Goal: Information Seeking & Learning: Learn about a topic

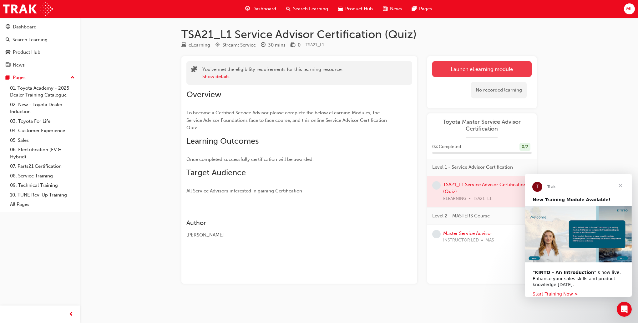
click at [466, 71] on link "Launch eLearning module" at bounding box center [481, 69] width 99 height 16
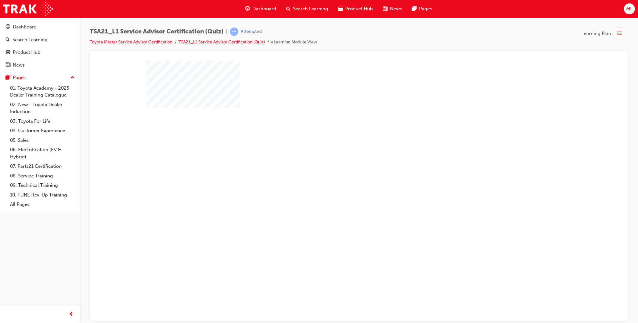
click at [341, 155] on div "play" at bounding box center [341, 155] width 0 height 0
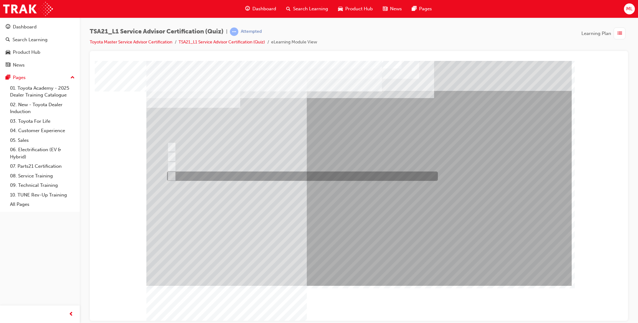
click at [190, 176] on div at bounding box center [300, 176] width 271 height 9
radio input "true"
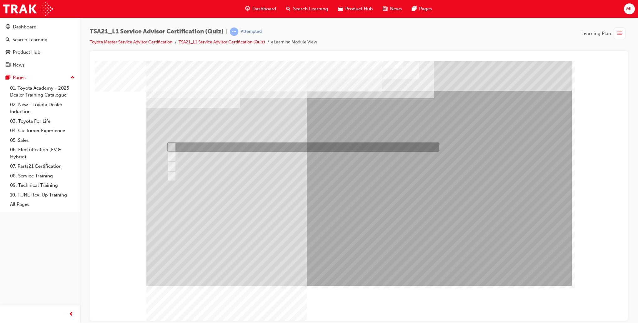
click at [261, 150] on div at bounding box center [301, 147] width 272 height 9
radio input "true"
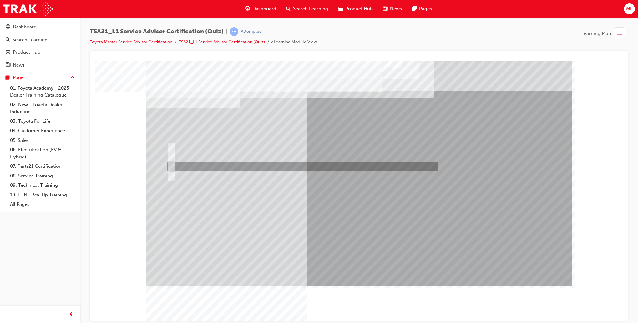
click at [264, 167] on div at bounding box center [300, 166] width 271 height 9
radio input "true"
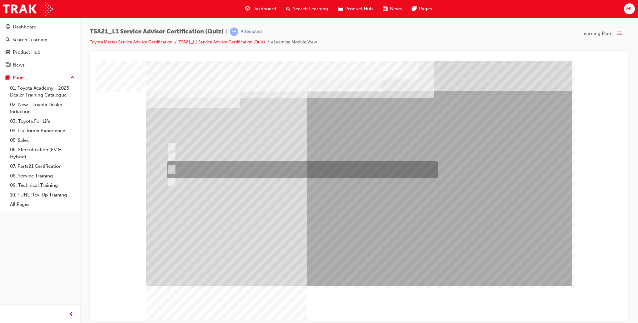
click at [204, 167] on div at bounding box center [300, 169] width 271 height 17
radio input "true"
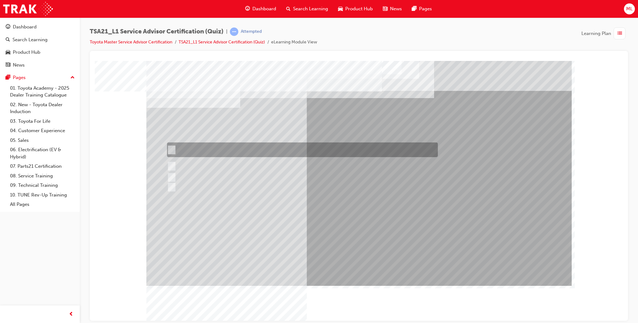
click at [201, 146] on div at bounding box center [300, 150] width 271 height 15
radio input "true"
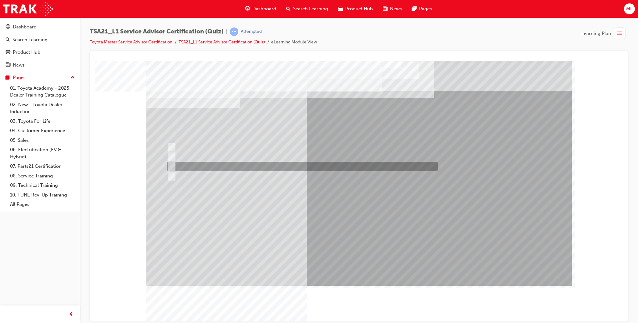
drag, startPoint x: 226, startPoint y: 165, endPoint x: 236, endPoint y: 177, distance: 14.9
click at [226, 165] on div at bounding box center [300, 166] width 271 height 9
radio input "true"
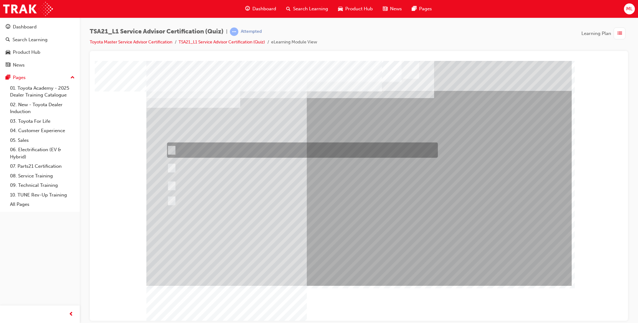
click at [334, 148] on div at bounding box center [300, 150] width 271 height 15
radio input "true"
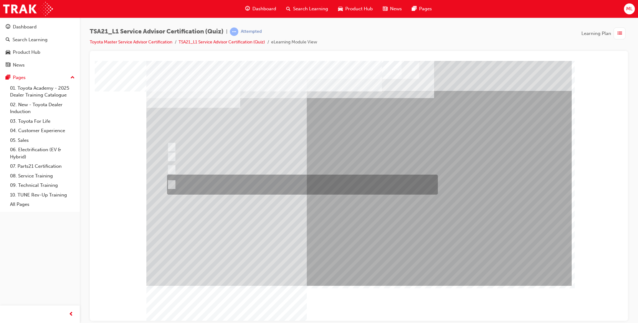
click at [335, 179] on div at bounding box center [300, 185] width 271 height 20
radio input "true"
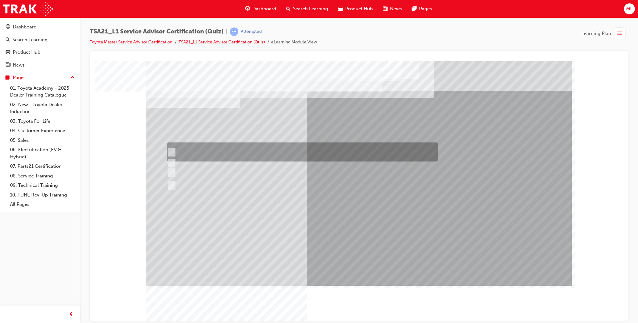
click at [421, 151] on div at bounding box center [300, 152] width 271 height 19
radio input "true"
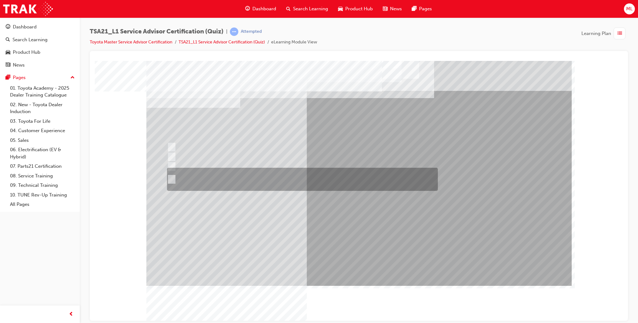
click at [191, 168] on div at bounding box center [300, 179] width 271 height 23
radio input "true"
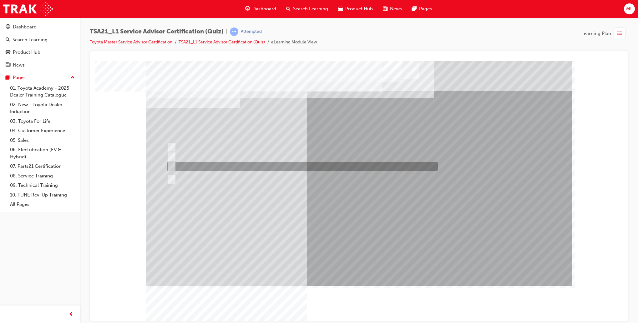
click at [193, 164] on div at bounding box center [300, 166] width 271 height 9
radio input "true"
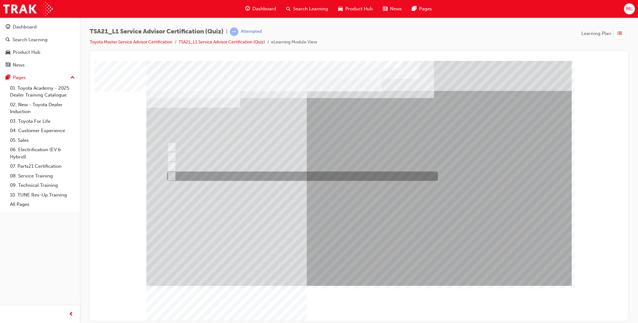
click at [279, 176] on div at bounding box center [300, 176] width 271 height 9
radio input "true"
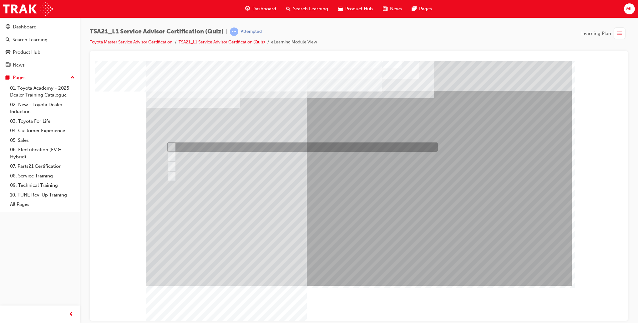
click at [336, 146] on div at bounding box center [300, 147] width 271 height 9
radio input "true"
click at [354, 146] on div at bounding box center [300, 147] width 271 height 9
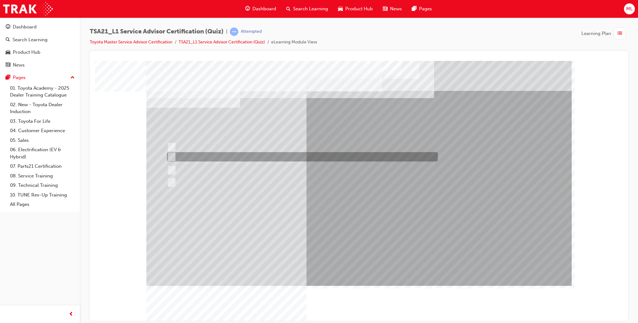
click at [393, 154] on div at bounding box center [300, 156] width 271 height 9
radio input "true"
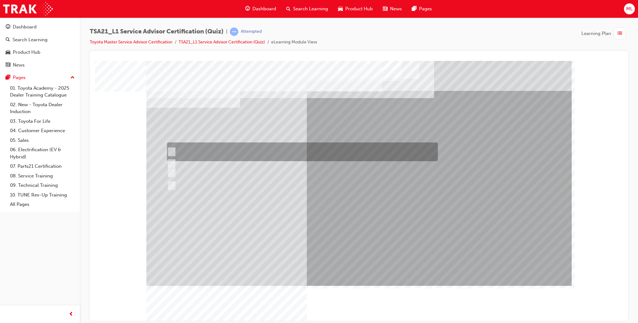
click at [310, 148] on div at bounding box center [300, 152] width 271 height 19
radio input "true"
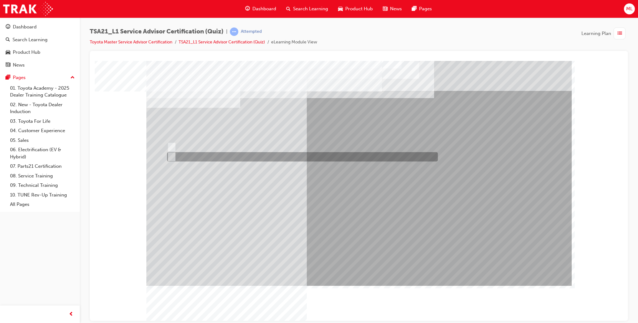
click at [185, 158] on div at bounding box center [300, 156] width 271 height 9
radio input "true"
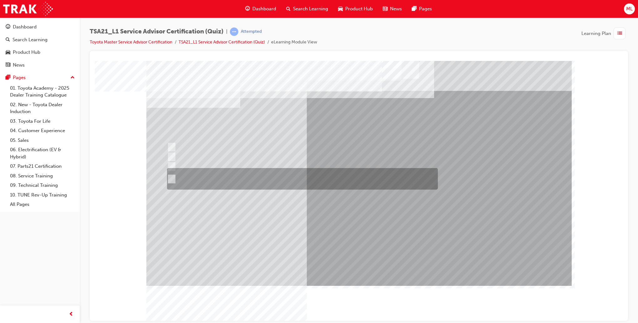
click at [301, 175] on div at bounding box center [300, 179] width 271 height 22
radio input "true"
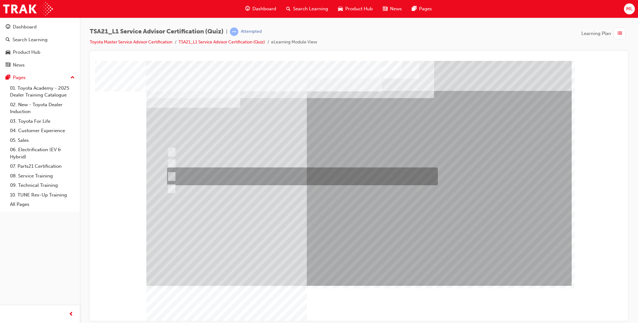
click at [214, 179] on div at bounding box center [300, 177] width 271 height 18
radio input "true"
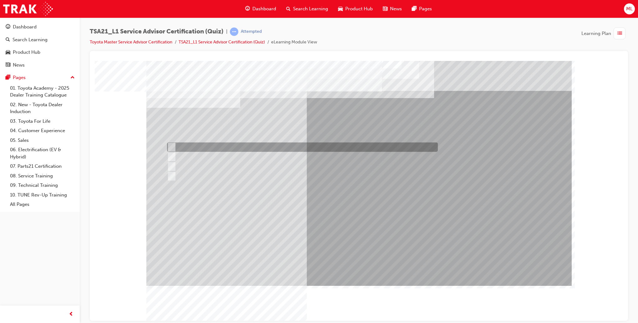
click at [263, 148] on div at bounding box center [300, 147] width 271 height 9
radio input "true"
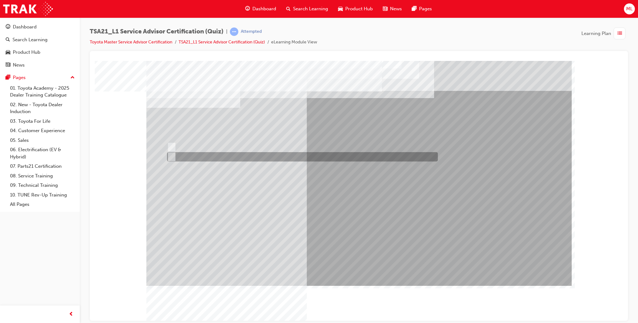
click at [197, 157] on div at bounding box center [300, 156] width 271 height 9
radio input "true"
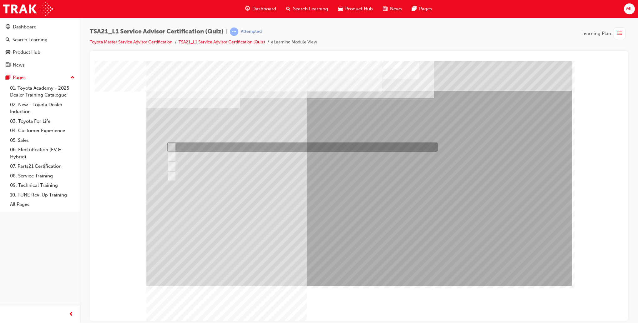
click at [204, 143] on div at bounding box center [300, 147] width 271 height 9
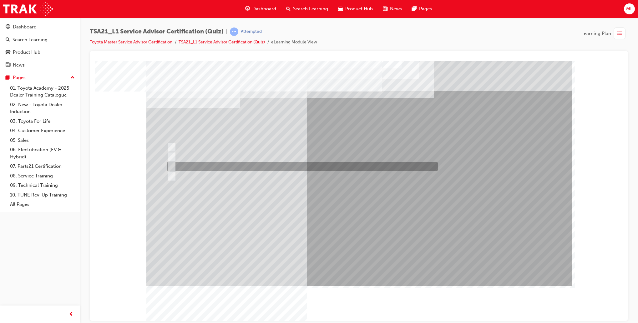
click at [241, 168] on div at bounding box center [300, 166] width 271 height 9
radio input "false"
radio input "true"
click at [241, 168] on div at bounding box center [300, 166] width 271 height 9
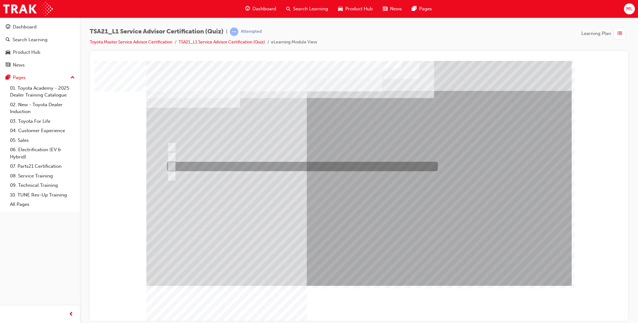
click at [333, 163] on div at bounding box center [300, 166] width 271 height 9
radio input "true"
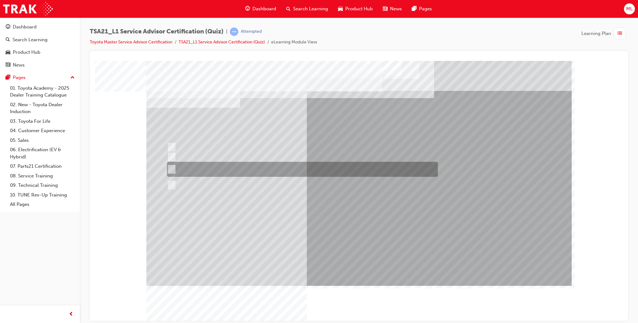
click at [218, 168] on div at bounding box center [300, 169] width 271 height 15
radio input "true"
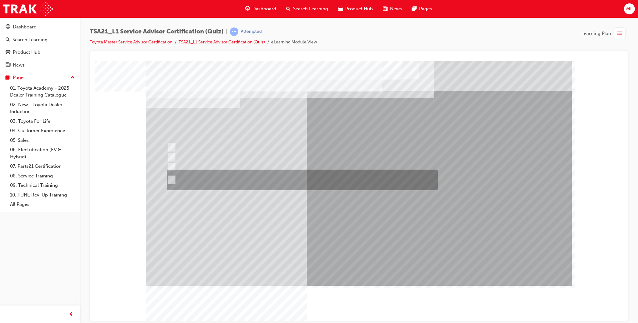
click at [237, 177] on div at bounding box center [300, 180] width 271 height 21
radio input "true"
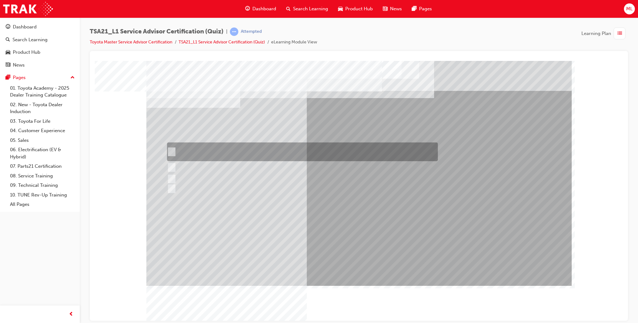
click at [251, 149] on div at bounding box center [300, 152] width 271 height 19
radio input "true"
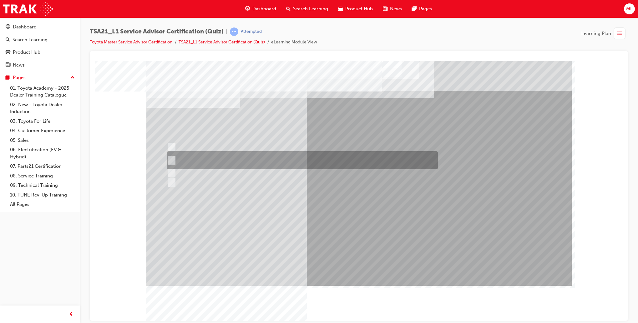
click at [293, 160] on div at bounding box center [300, 160] width 271 height 18
radio input "true"
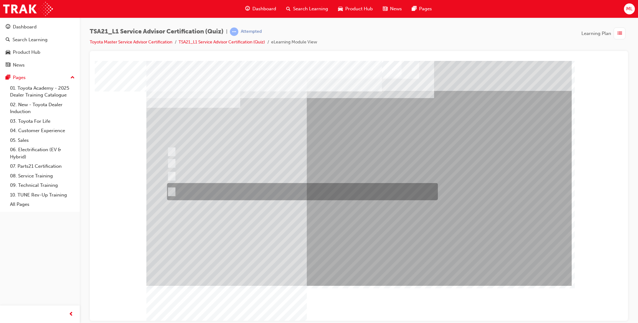
click at [203, 189] on div at bounding box center [300, 191] width 271 height 17
radio input "true"
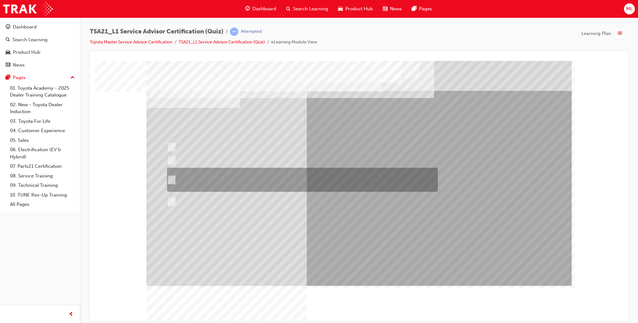
click at [207, 177] on div at bounding box center [300, 180] width 271 height 24
radio input "true"
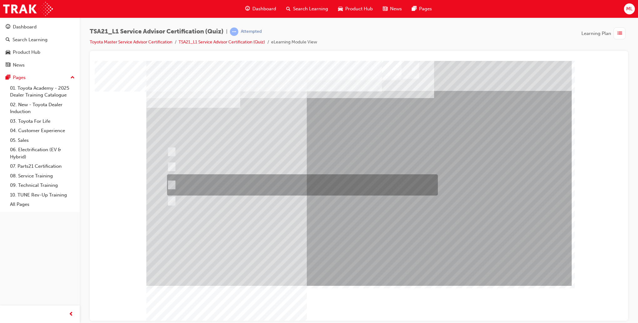
click at [247, 192] on div at bounding box center [300, 184] width 271 height 21
radio input "true"
